Goal: Entertainment & Leisure: Consume media (video, audio)

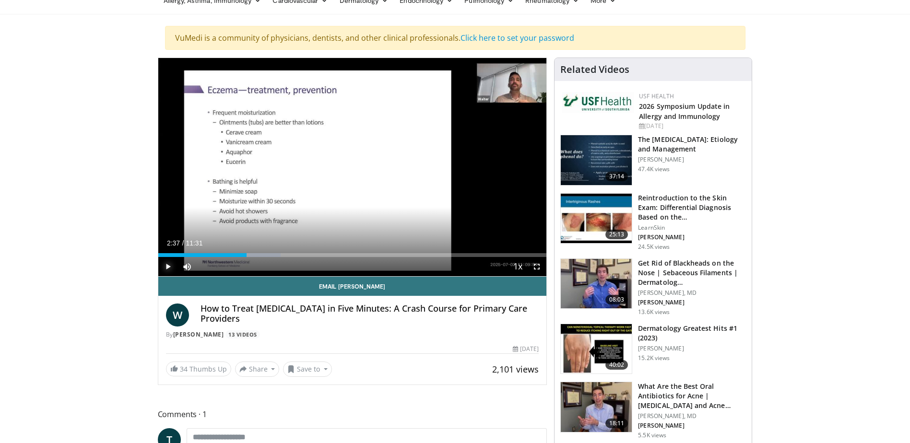
click at [168, 267] on span "Video Player" at bounding box center [167, 266] width 19 height 19
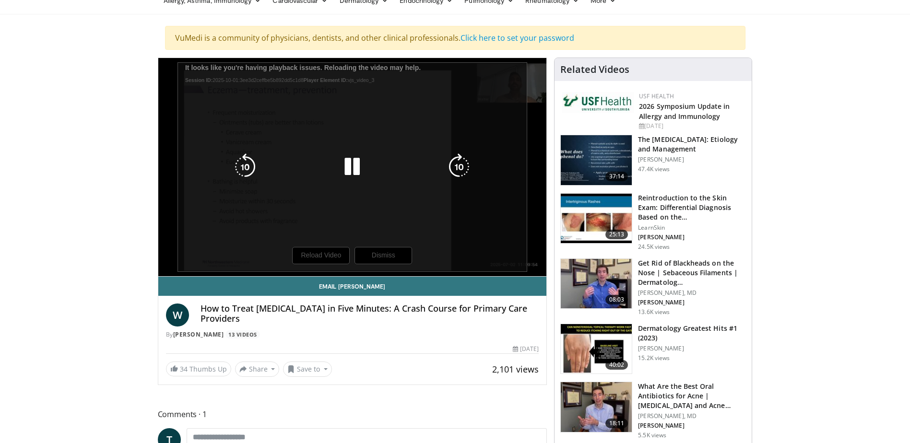
click at [322, 253] on div "10 seconds Tap to unmute" at bounding box center [352, 167] width 389 height 218
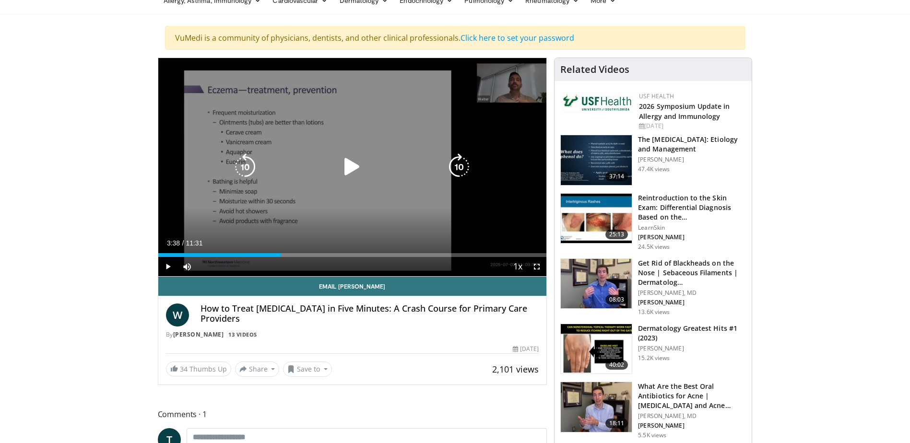
click at [355, 170] on icon "Video Player" at bounding box center [352, 167] width 27 height 27
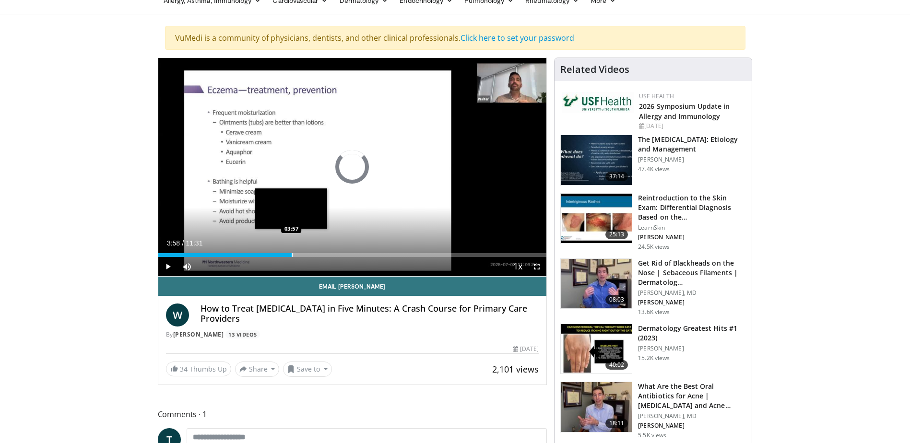
click at [292, 255] on div "Progress Bar" at bounding box center [292, 255] width 1 height 4
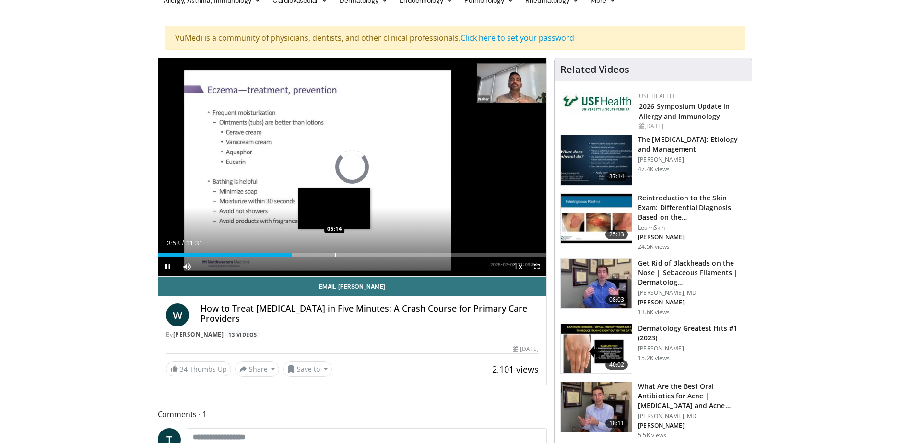
click at [334, 252] on div "Loaded : 0.00% 03:58 05:14" at bounding box center [352, 252] width 389 height 9
click at [401, 258] on div "Current Time 5:14 / Duration 11:31 Pause Skip Backward Skip Forward Mute 100% L…" at bounding box center [352, 266] width 389 height 19
